Goal: Transaction & Acquisition: Purchase product/service

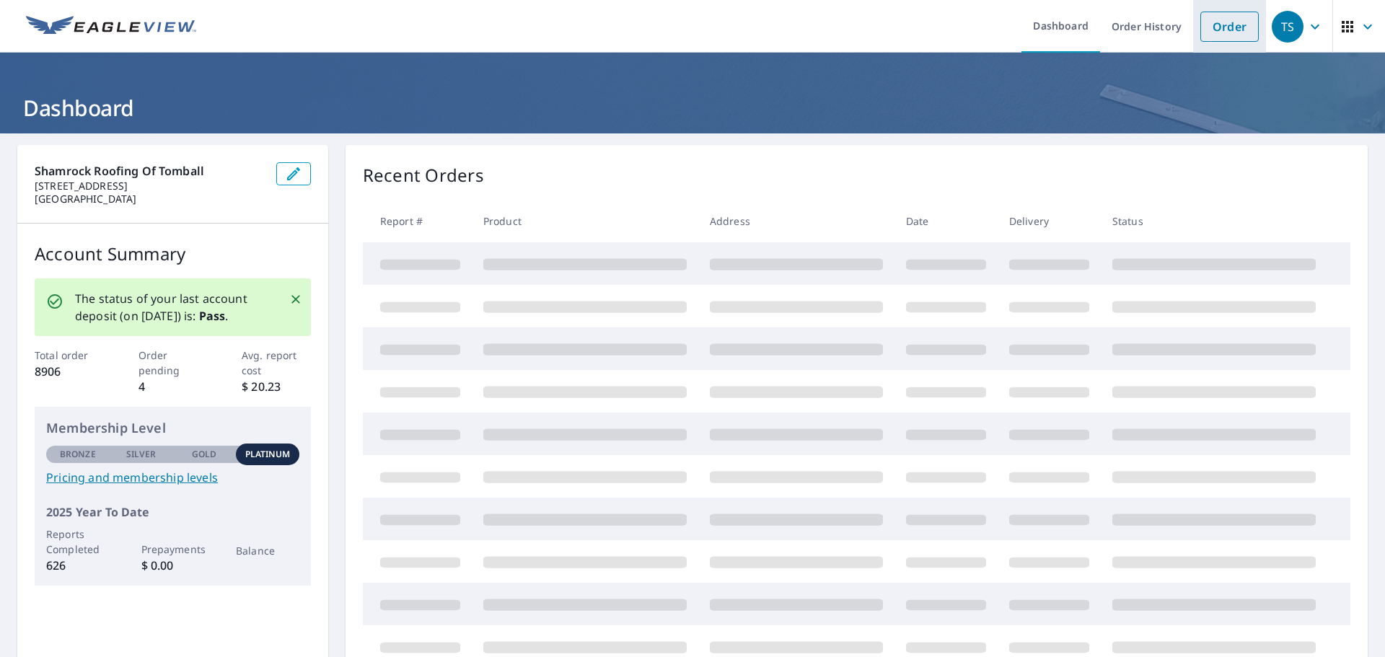
click at [1237, 22] on link "Order" at bounding box center [1229, 27] width 58 height 30
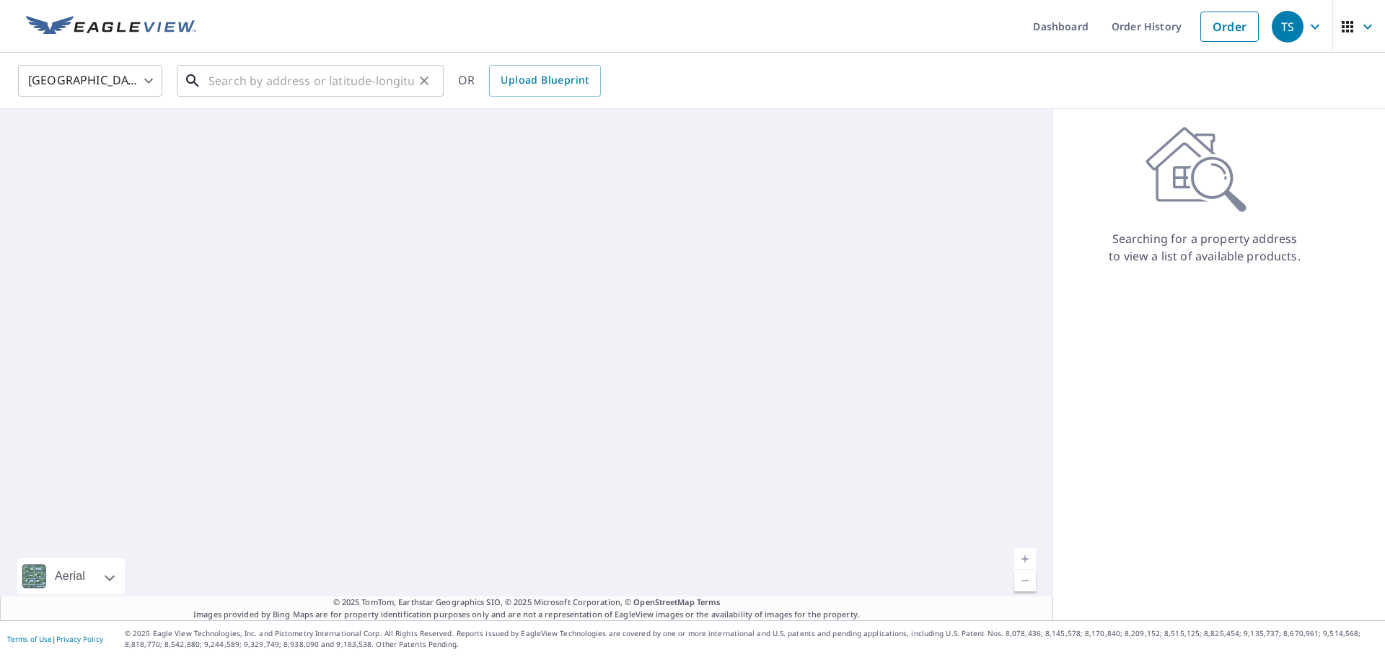
click at [335, 76] on input "text" at bounding box center [311, 81] width 206 height 40
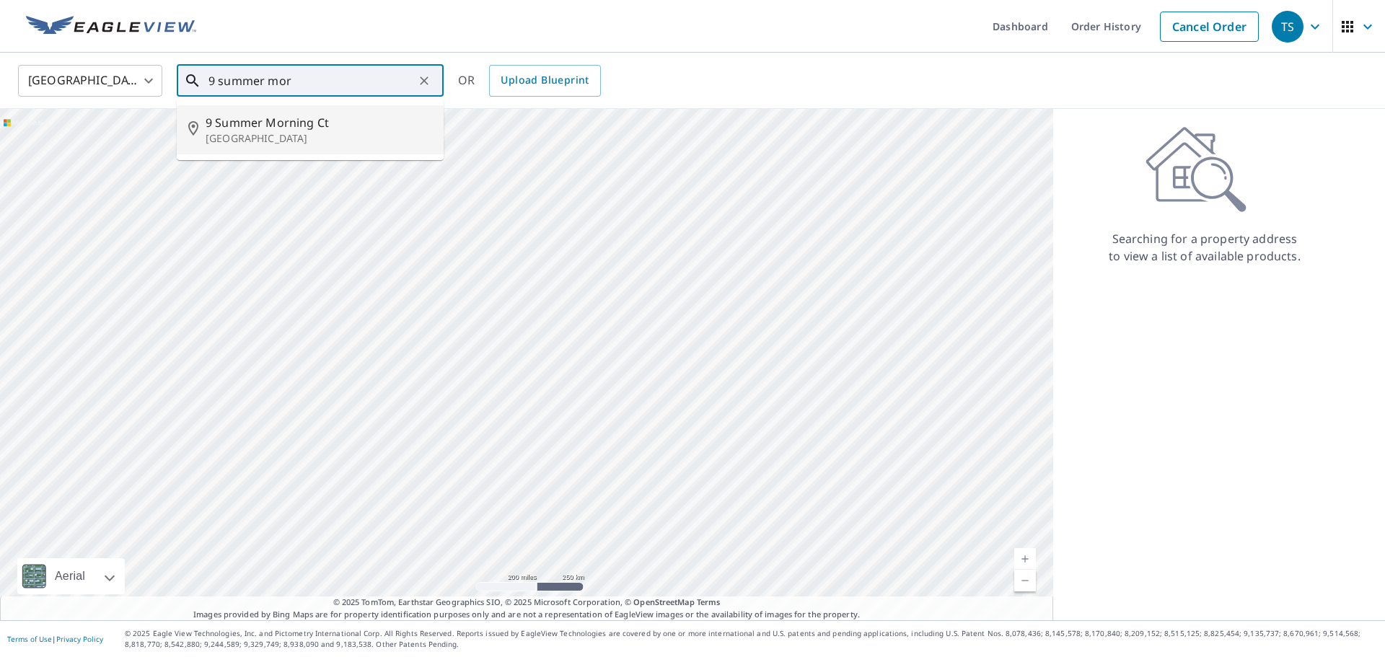
click at [356, 136] on p "[GEOGRAPHIC_DATA]" at bounding box center [319, 138] width 226 height 14
type input "[STREET_ADDRESS]"
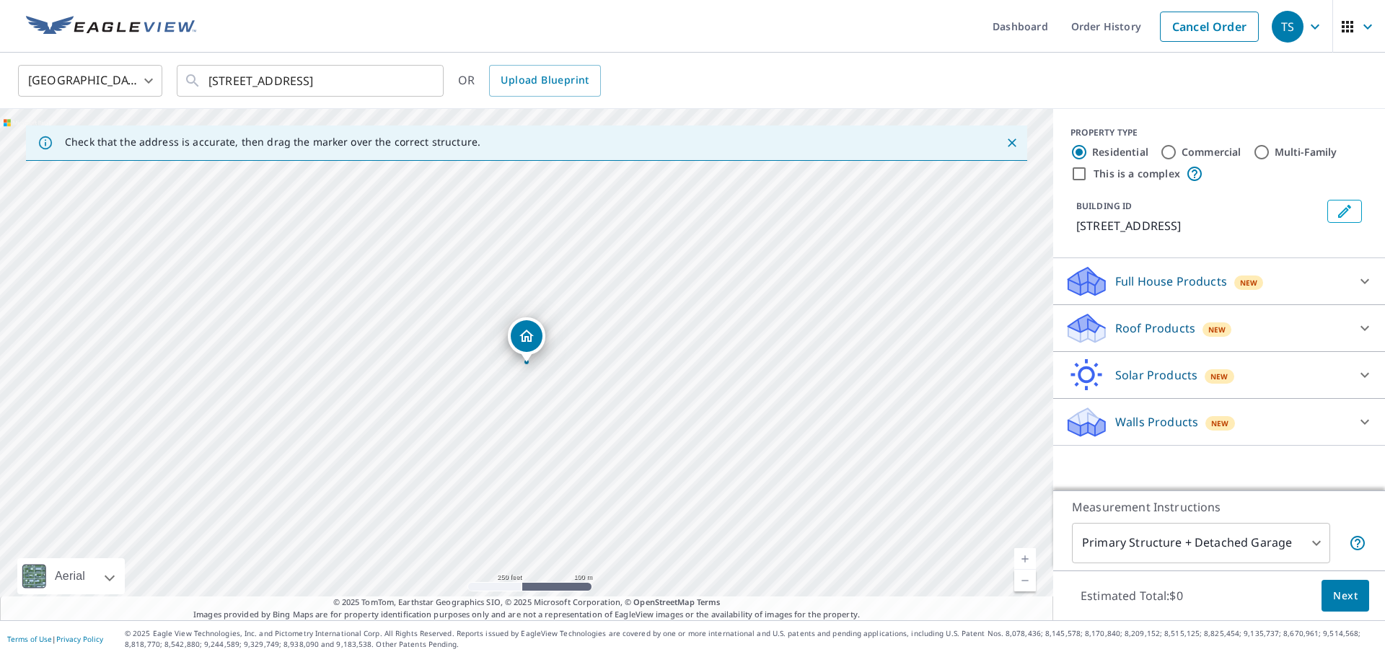
click at [1173, 348] on div "Roof Products New Premium $21.75 - $69.5 QuickSquares™ $18 Gutter $13.75 Bid Pe…" at bounding box center [1219, 328] width 332 height 47
click at [1174, 338] on div "Roof Products New" at bounding box center [1206, 329] width 283 height 34
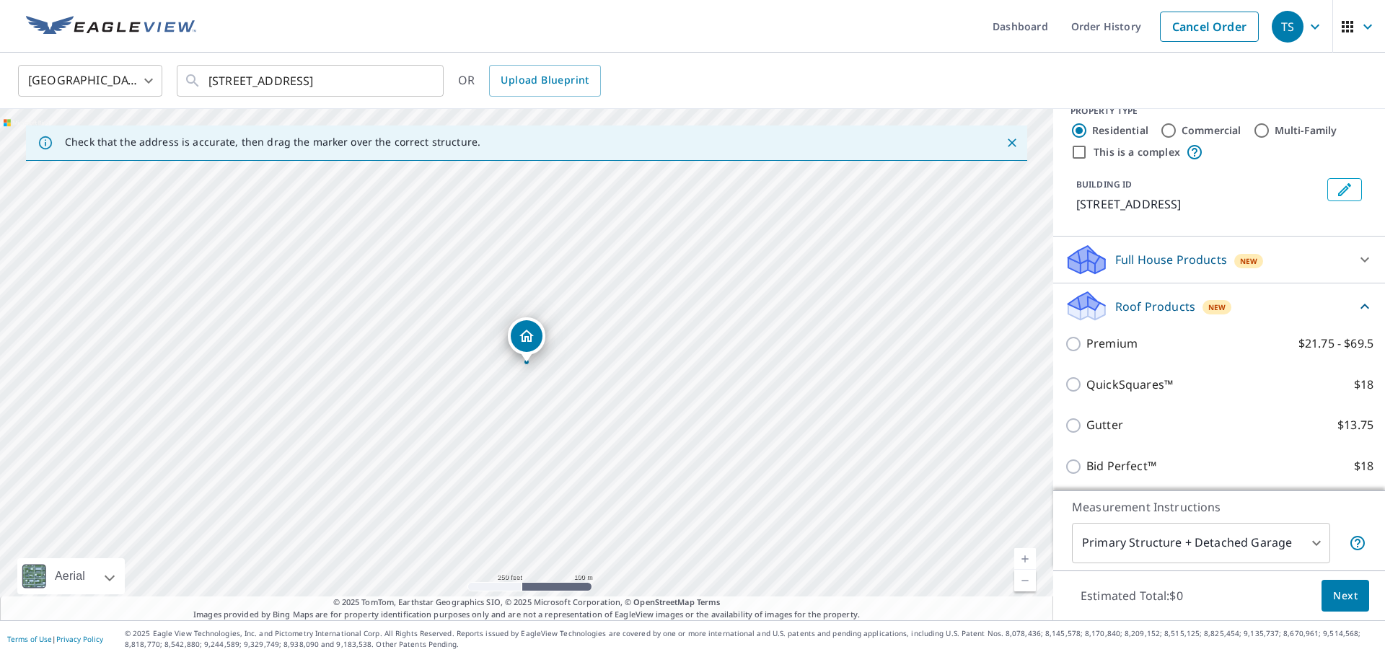
scroll to position [67, 0]
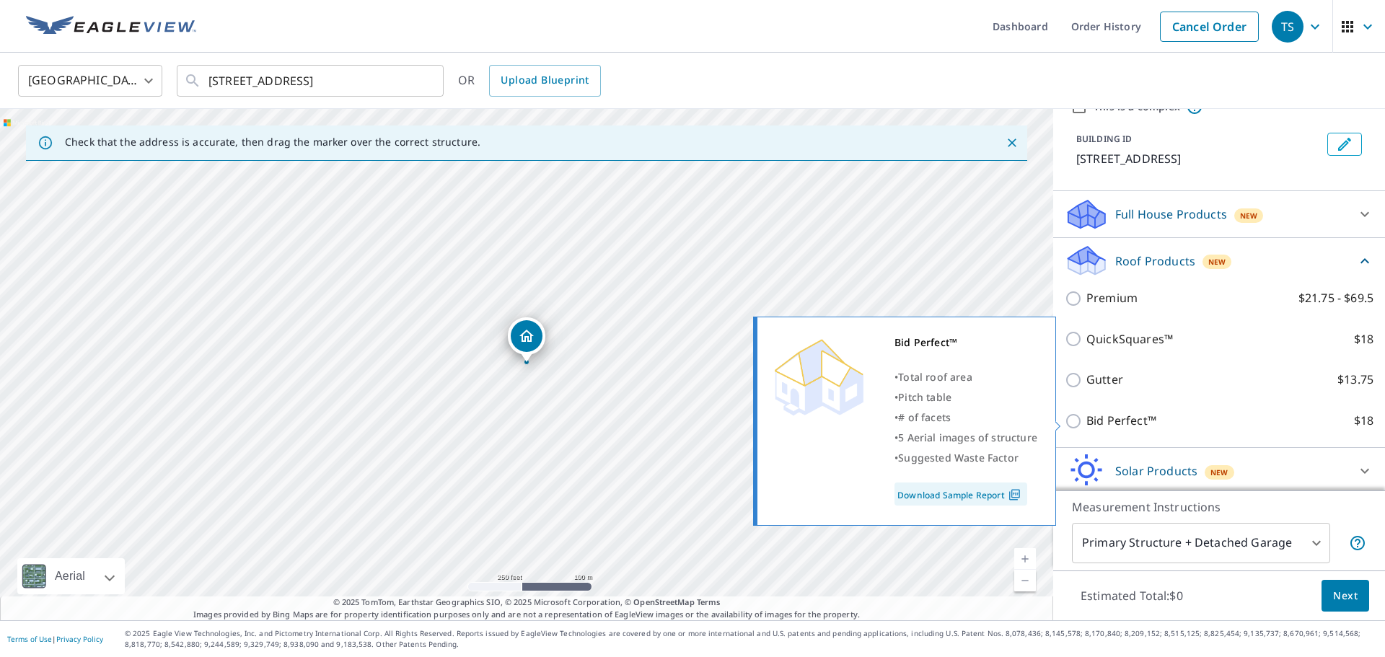
click at [1133, 418] on p "Bid Perfect™" at bounding box center [1121, 421] width 70 height 18
click at [1086, 418] on input "Bid Perfect™ $18" at bounding box center [1076, 421] width 22 height 17
checkbox input "true"
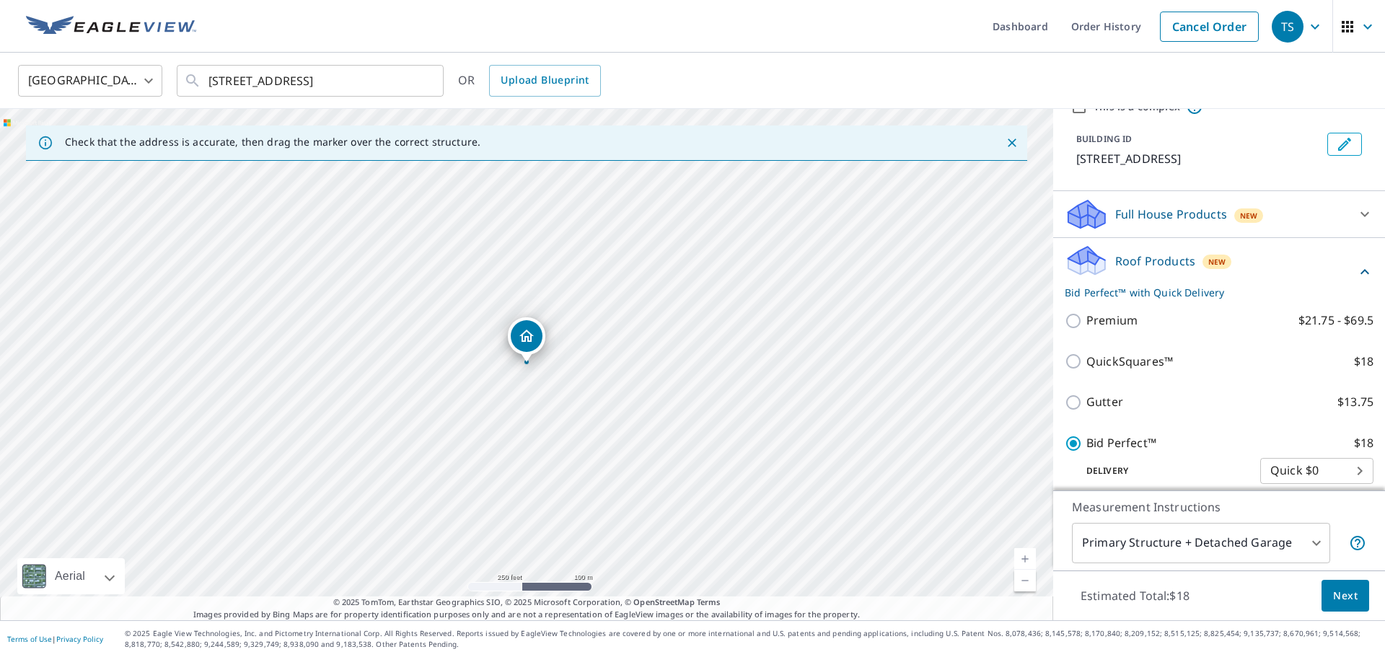
click at [1355, 589] on span "Next" at bounding box center [1345, 596] width 25 height 18
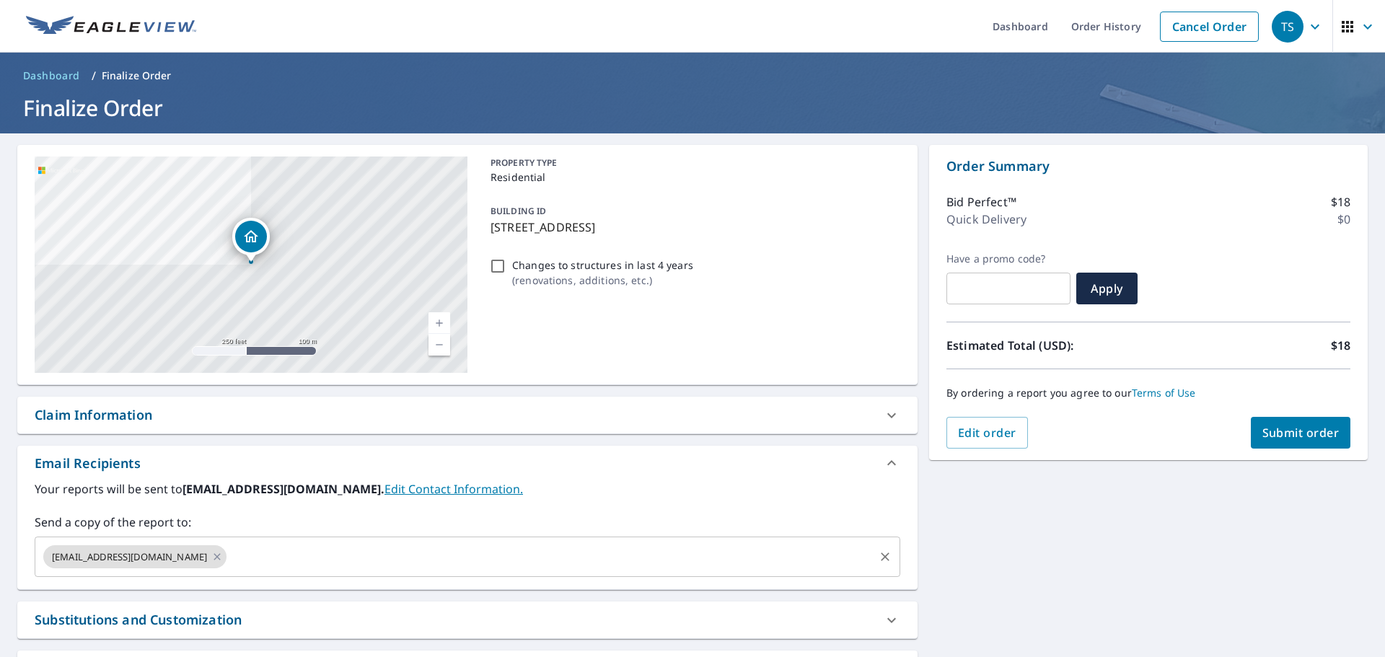
click at [281, 549] on input "text" at bounding box center [550, 556] width 643 height 27
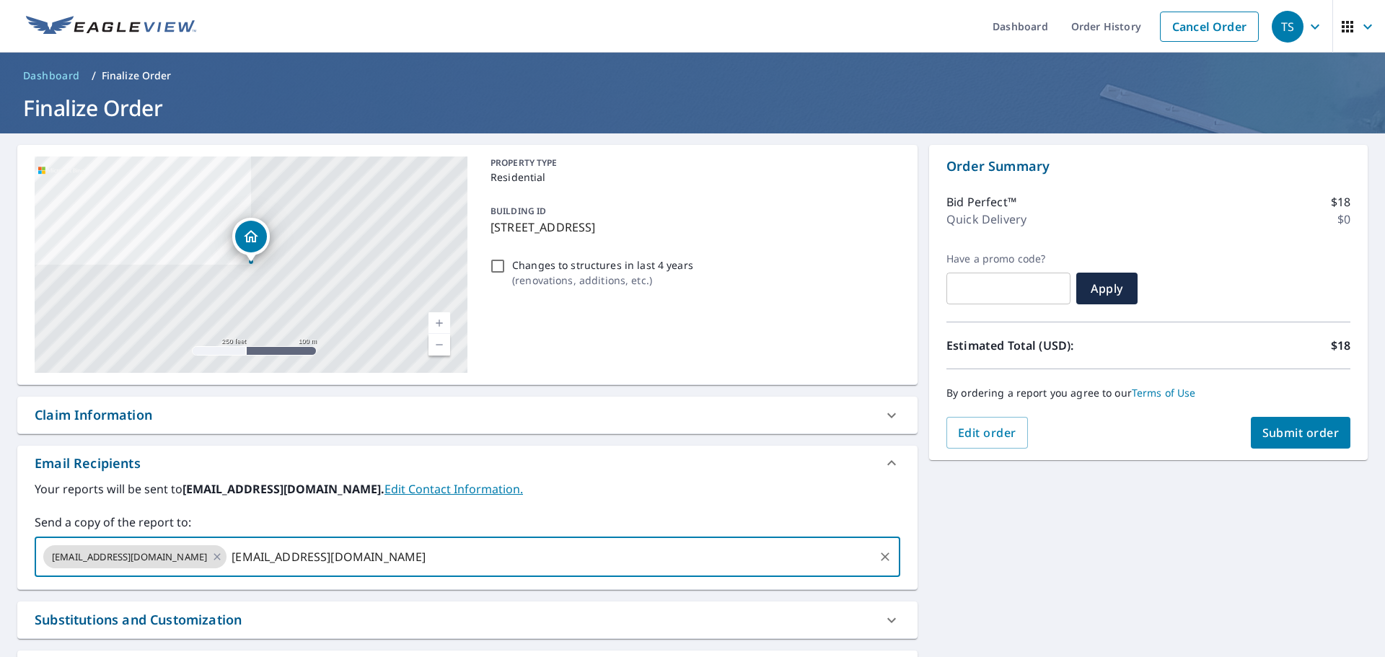
type input "[EMAIL_ADDRESS][DOMAIN_NAME]"
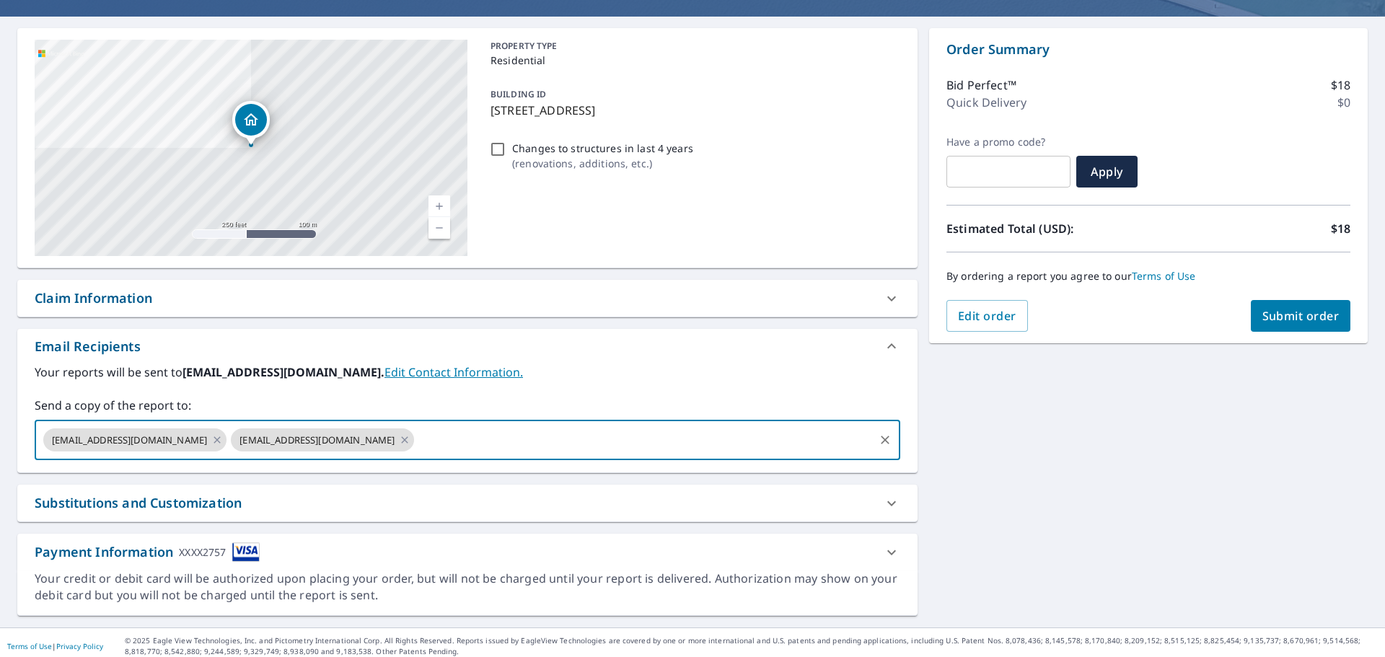
scroll to position [124, 0]
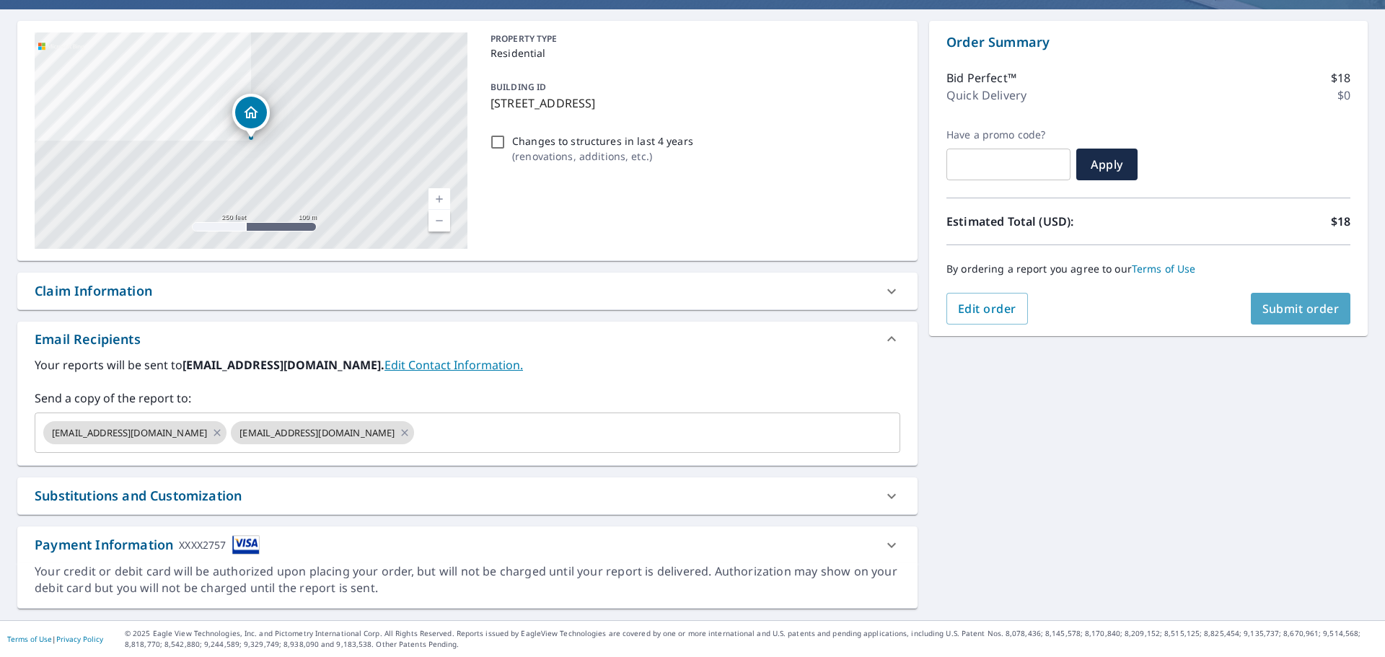
click at [1317, 307] on span "Submit order" at bounding box center [1300, 309] width 77 height 16
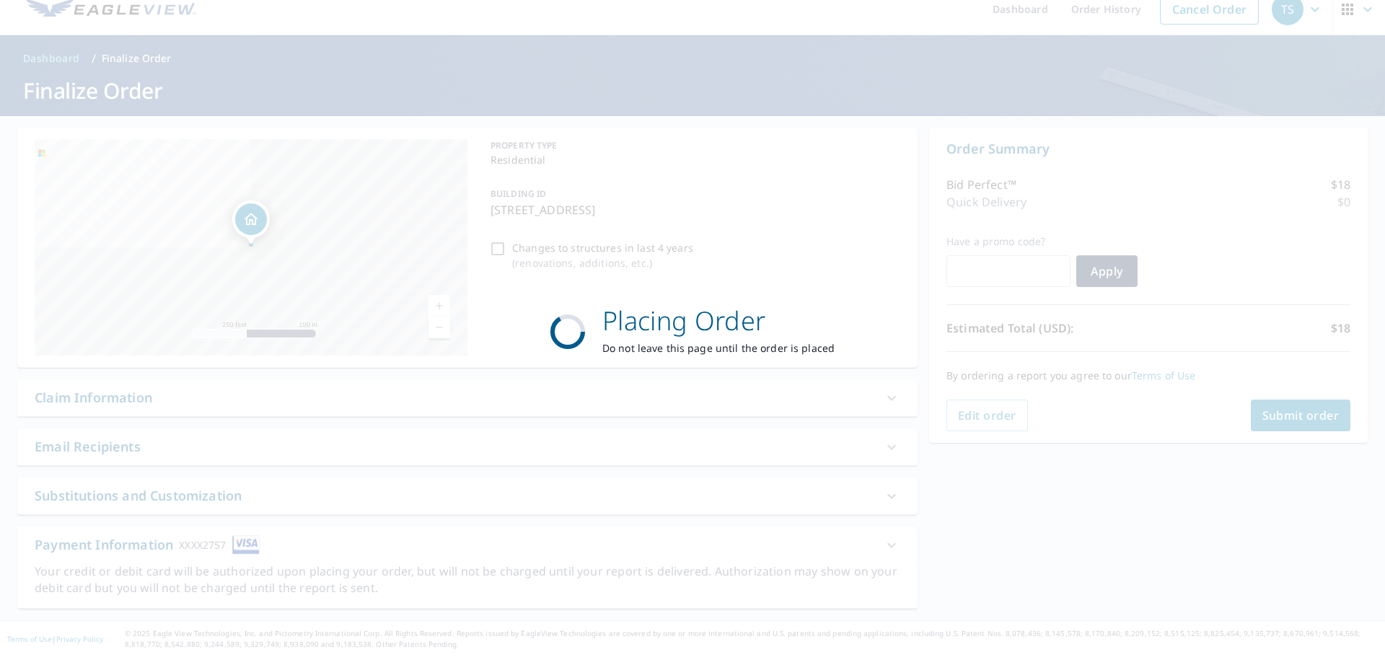
scroll to position [17, 0]
